Goal: Task Accomplishment & Management: Complete application form

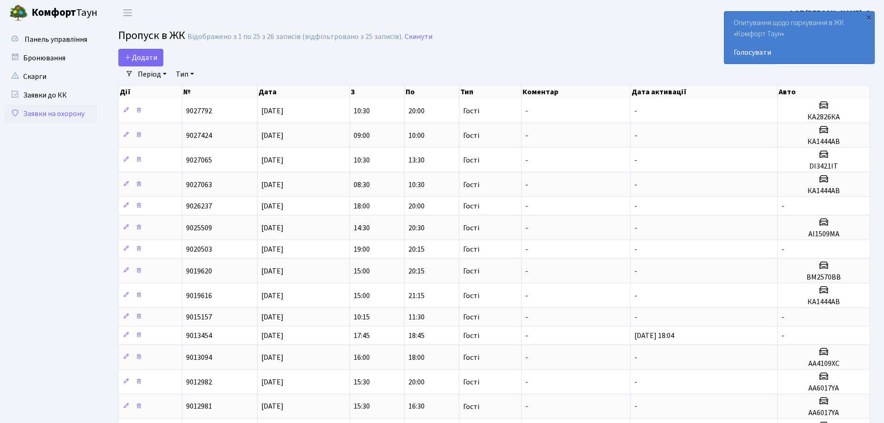
select select "25"
click at [145, 50] on link "Додати" at bounding box center [140, 58] width 45 height 18
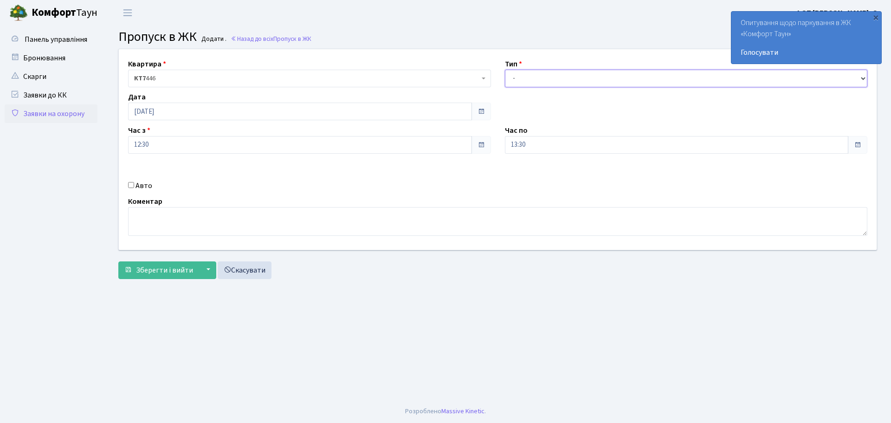
click at [561, 78] on select "- Доставка Таксі Гості Сервіс" at bounding box center [686, 79] width 363 height 18
select select "3"
click at [505, 70] on select "- Доставка Таксі Гості Сервіс" at bounding box center [686, 79] width 363 height 18
click at [133, 183] on input "Авто" at bounding box center [131, 185] width 6 height 6
checkbox input "true"
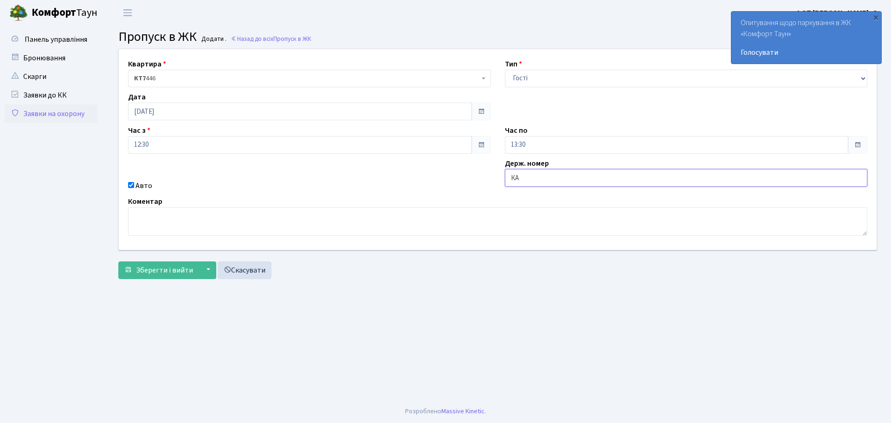
type input "КА2561ВА"
click at [157, 271] on span "Зберегти і вийти" at bounding box center [164, 270] width 57 height 10
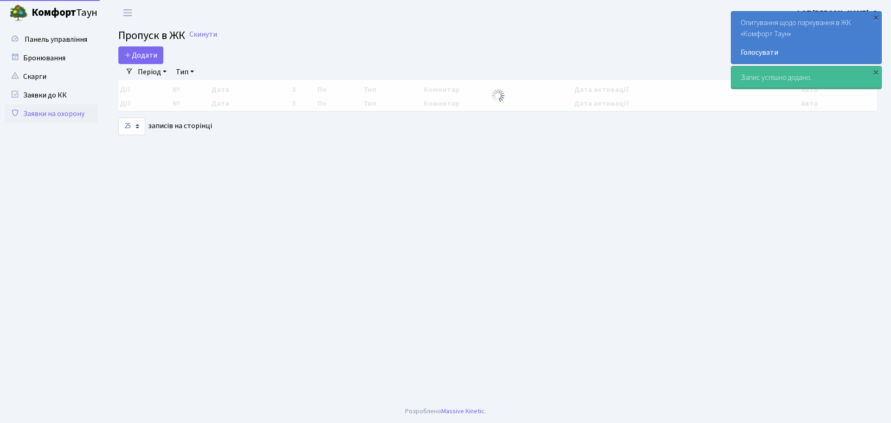
select select "25"
